Goal: Transaction & Acquisition: Purchase product/service

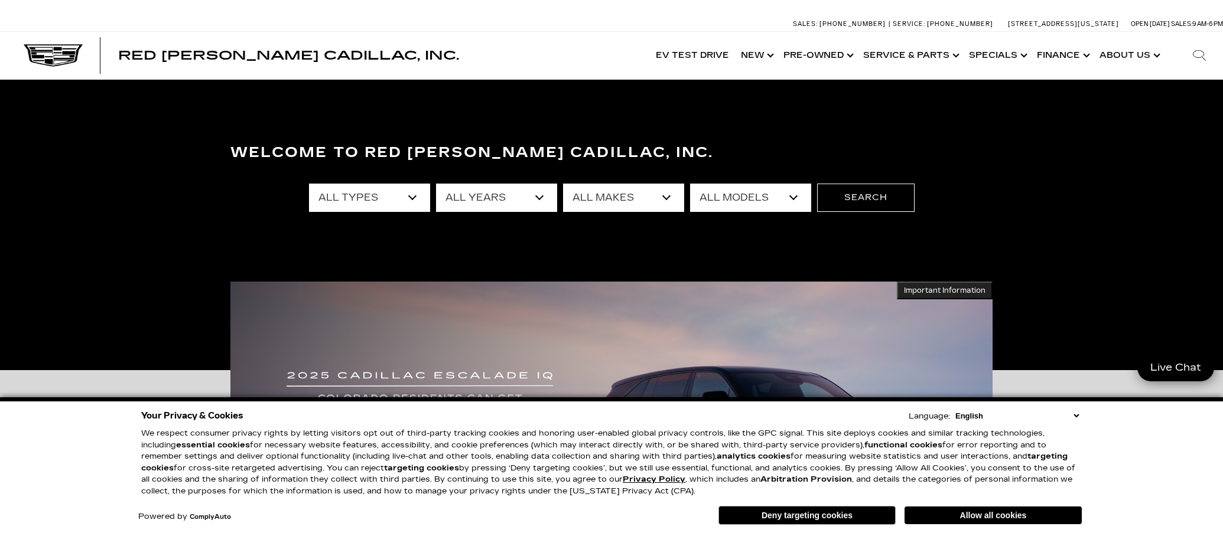
select select "Used"
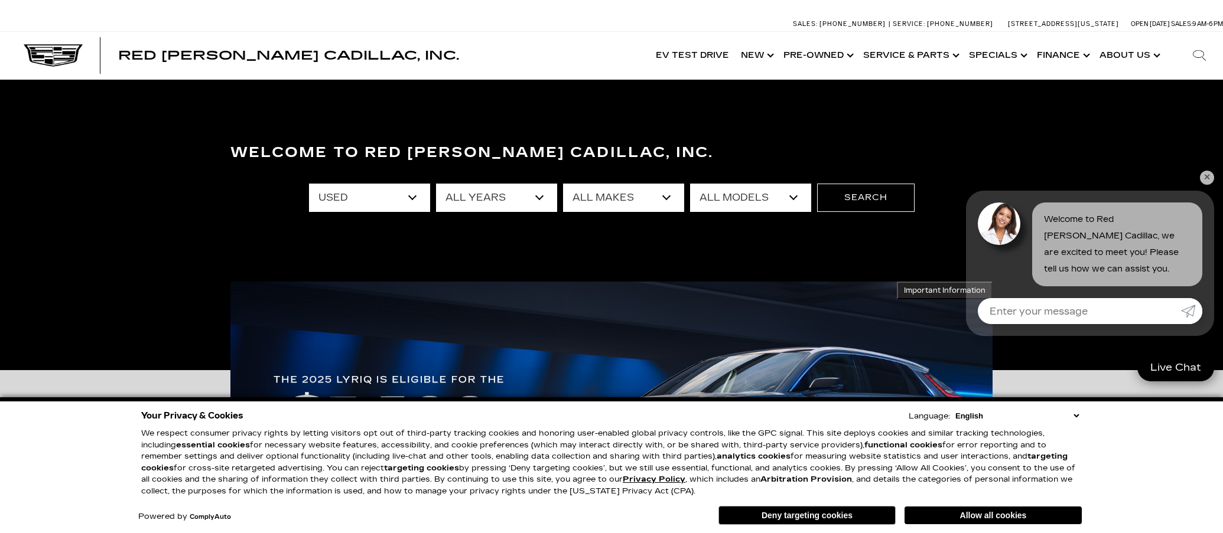
select select "Cadillac"
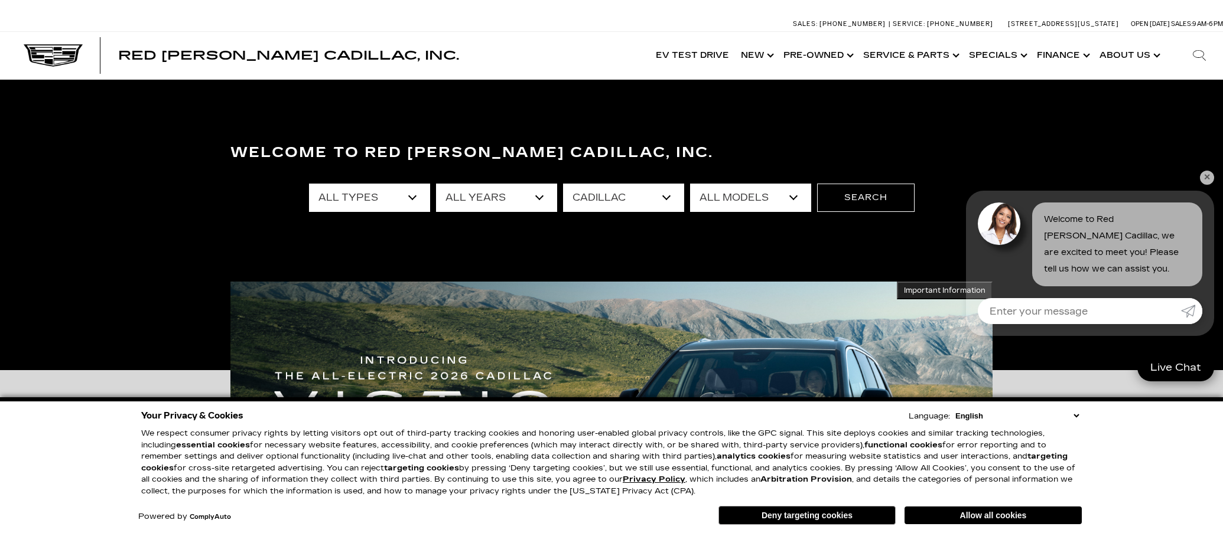
select select "Escalade"
click at [844, 200] on button "Search" at bounding box center [865, 198] width 97 height 28
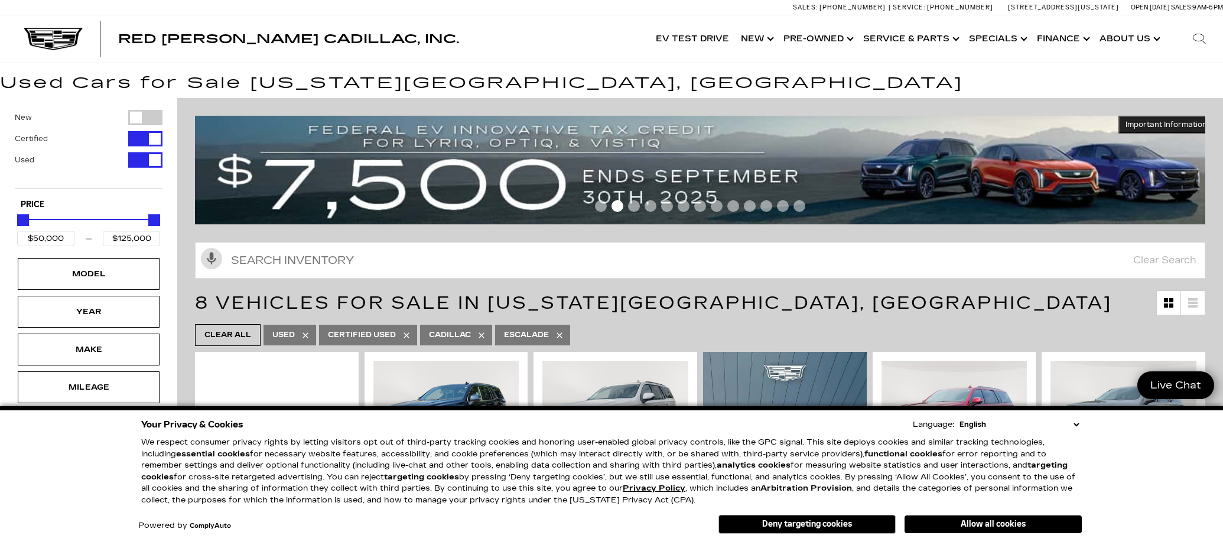
click at [785, 527] on button "Deny targeting cookies" at bounding box center [806, 524] width 177 height 19
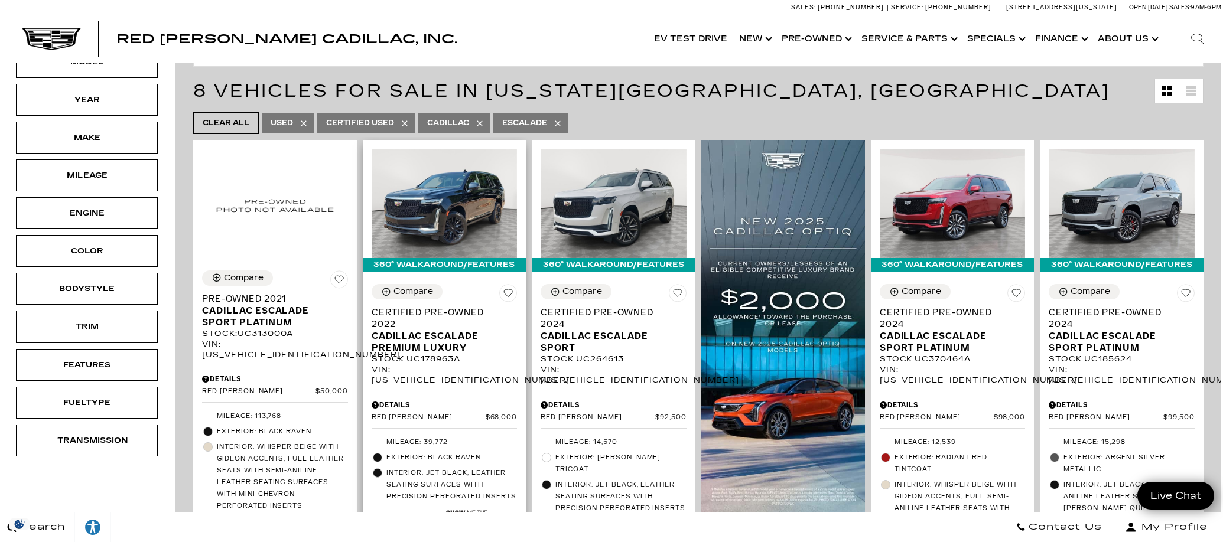
scroll to position [212, 4]
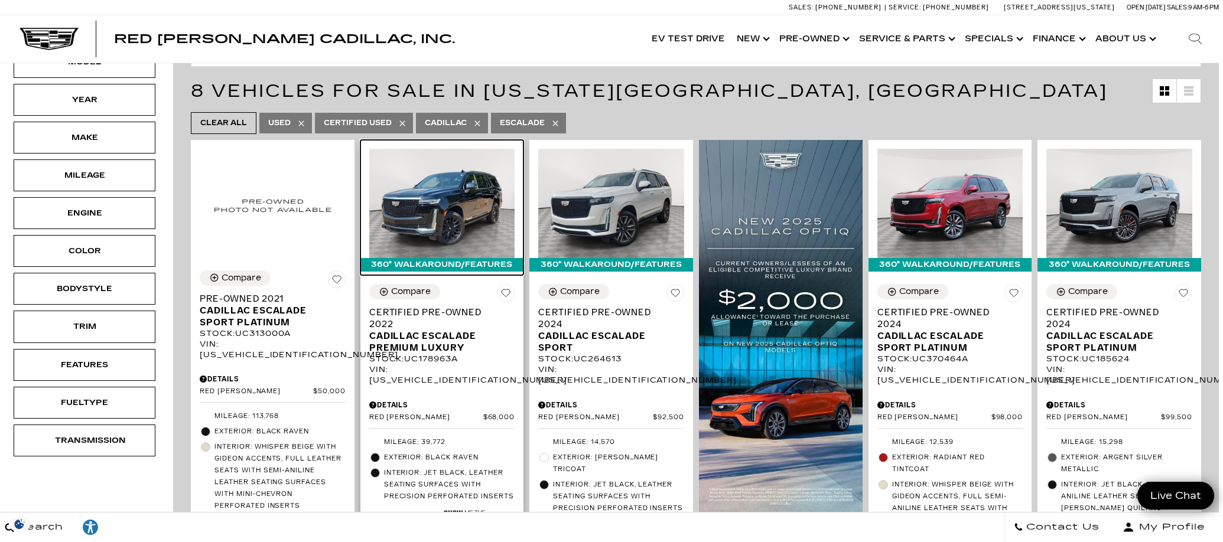
click at [467, 211] on img at bounding box center [442, 203] width 146 height 109
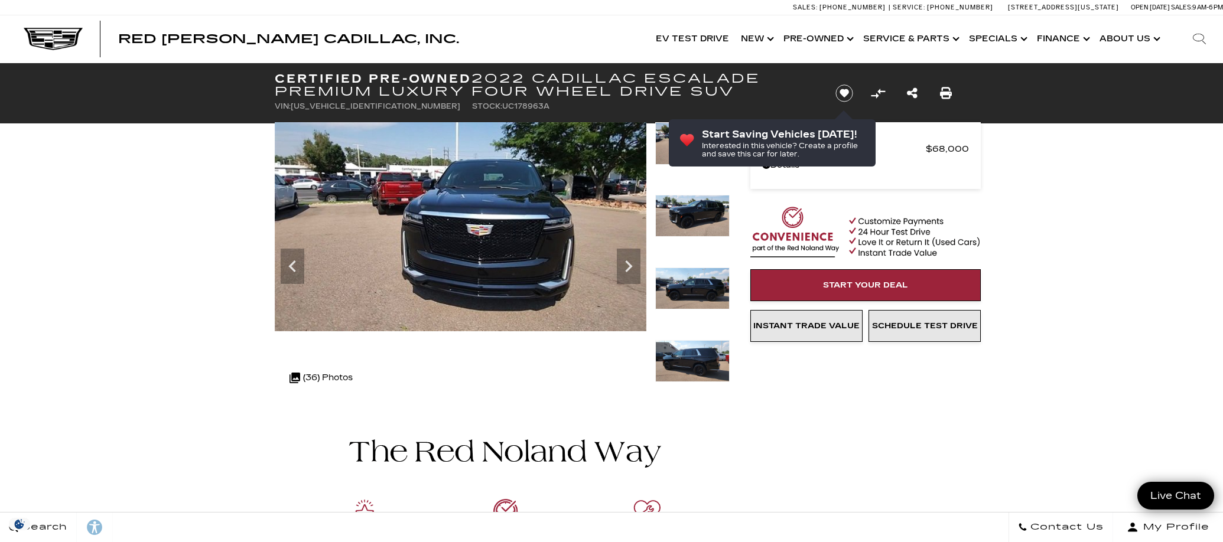
click at [690, 275] on img at bounding box center [692, 289] width 74 height 43
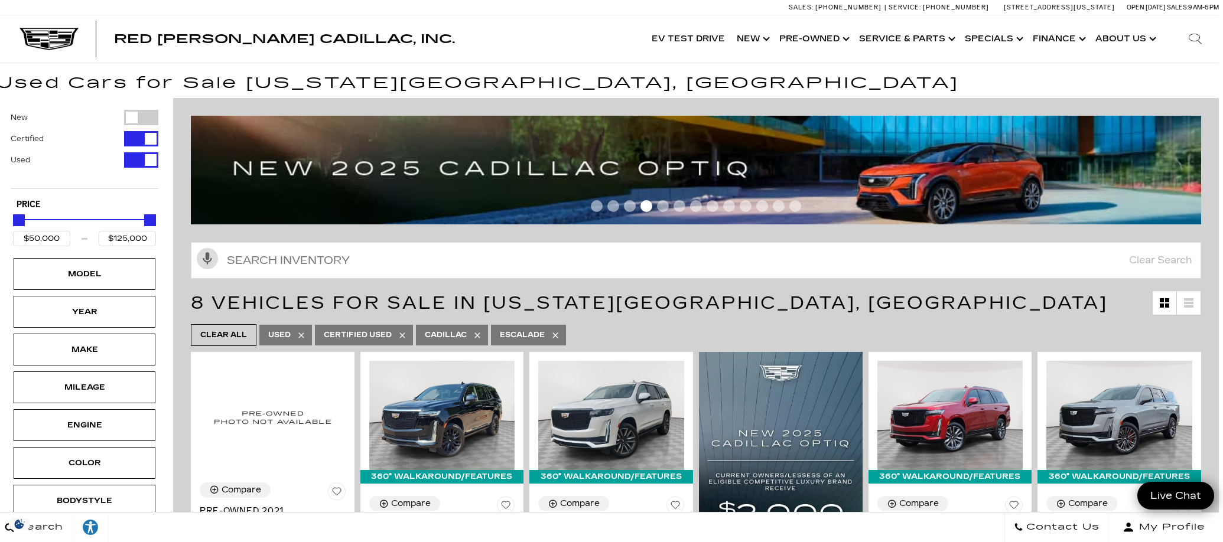
scroll to position [0, 4]
